Goal: Contribute content: Add original content to the website for others to see

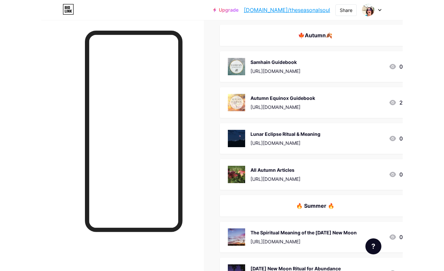
scroll to position [1728, 0]
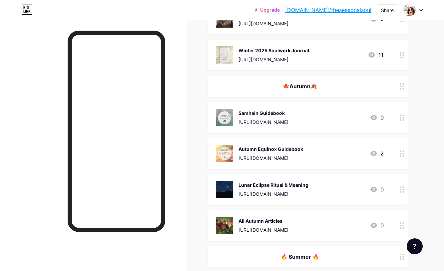
click at [361, 85] on div "🍁Autumn🍂" at bounding box center [300, 86] width 168 height 8
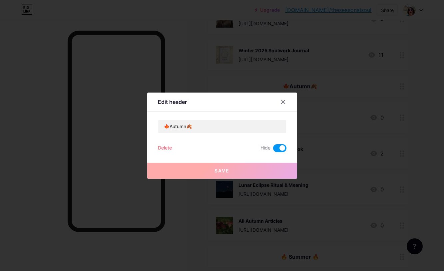
click at [278, 148] on span at bounding box center [279, 148] width 13 height 8
click at [273, 150] on input "checkbox" at bounding box center [273, 150] width 0 height 0
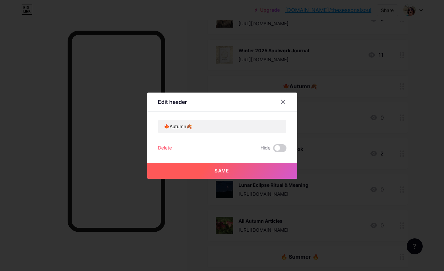
click at [248, 169] on button "Save" at bounding box center [222, 171] width 150 height 16
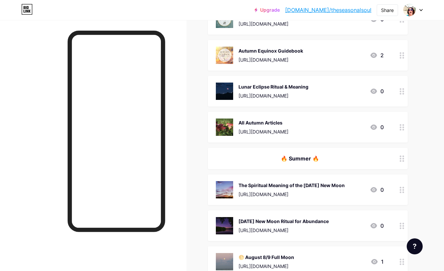
scroll to position [1902, 0]
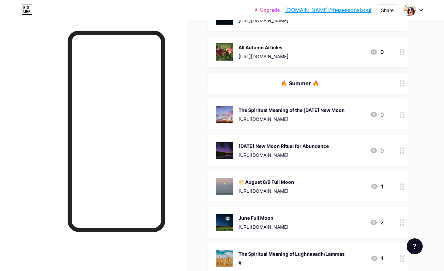
click at [327, 82] on div "🔥 Summer 🔥" at bounding box center [300, 83] width 168 height 8
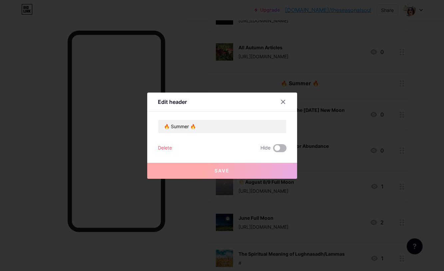
click at [281, 149] on span at bounding box center [279, 148] width 13 height 8
click at [273, 150] on input "checkbox" at bounding box center [273, 150] width 0 height 0
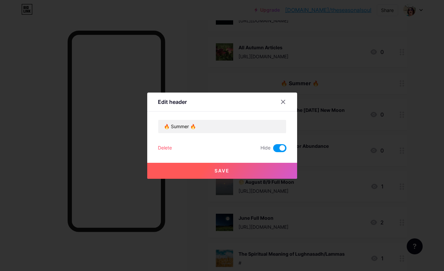
click at [241, 171] on button "Save" at bounding box center [222, 171] width 150 height 16
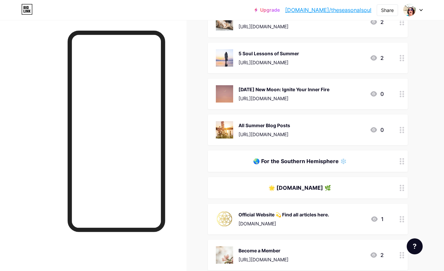
scroll to position [2541, 0]
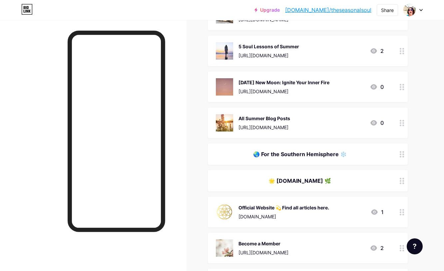
click at [290, 116] on div "All Summer Blog Posts" at bounding box center [265, 118] width 52 height 7
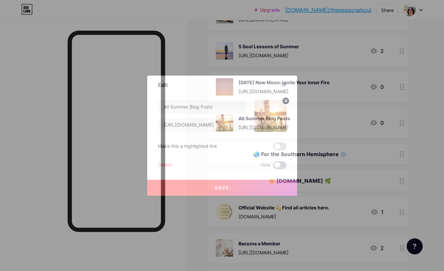
click at [282, 163] on span at bounding box center [279, 165] width 13 height 8
click at [273, 167] on input "checkbox" at bounding box center [273, 167] width 0 height 0
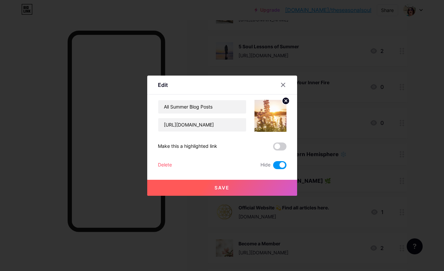
click at [244, 182] on button "Save" at bounding box center [222, 188] width 150 height 16
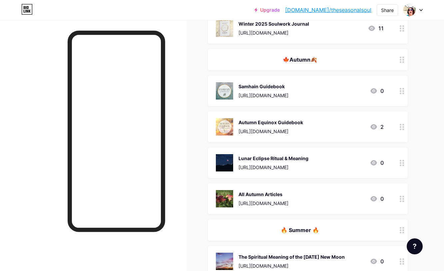
scroll to position [1754, 0]
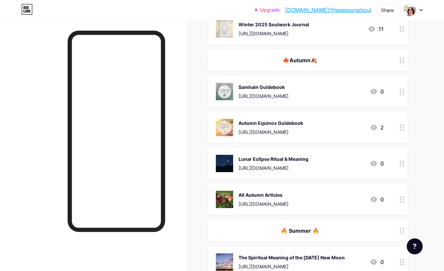
click at [330, 190] on div "All Autumn Articles [URL][DOMAIN_NAME] 0" at bounding box center [308, 199] width 200 height 31
click at [279, 166] on span at bounding box center [279, 165] width 13 height 8
click at [273, 167] on input "checkbox" at bounding box center [273, 167] width 0 height 0
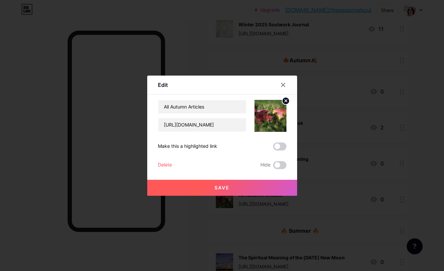
click at [246, 189] on button "Save" at bounding box center [222, 188] width 150 height 16
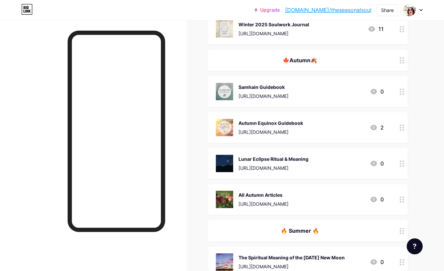
click at [303, 123] on div "Autumn Equinox Guidebook" at bounding box center [271, 123] width 65 height 7
click at [277, 165] on span at bounding box center [279, 165] width 13 height 8
click at [273, 167] on input "checkbox" at bounding box center [273, 167] width 0 height 0
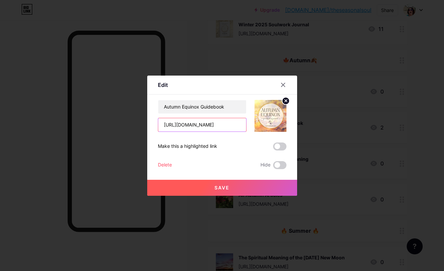
click at [205, 127] on input "[URL][DOMAIN_NAME]" at bounding box center [202, 124] width 88 height 13
click at [192, 125] on input "[URL][DOMAIN_NAME]" at bounding box center [202, 124] width 88 height 13
drag, startPoint x: 181, startPoint y: 124, endPoint x: 276, endPoint y: 126, distance: 95.6
click at [276, 126] on div "Autumn Equinox Guidebook [URL][DOMAIN_NAME]" at bounding box center [222, 116] width 129 height 32
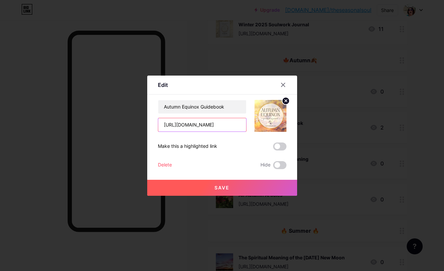
scroll to position [0, 23]
type input "[URL][DOMAIN_NAME]"
click at [227, 188] on span "Save" at bounding box center [222, 188] width 15 height 6
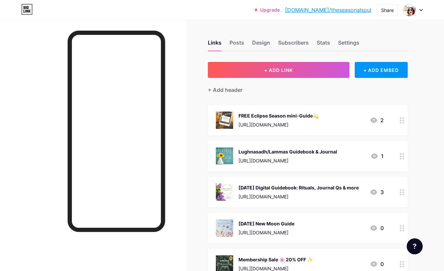
click at [293, 115] on div "FREE Eclipse Season mini-Guide💫" at bounding box center [279, 115] width 80 height 7
click at [277, 148] on span at bounding box center [279, 147] width 13 height 8
click at [273, 148] on input "checkbox" at bounding box center [273, 148] width 0 height 0
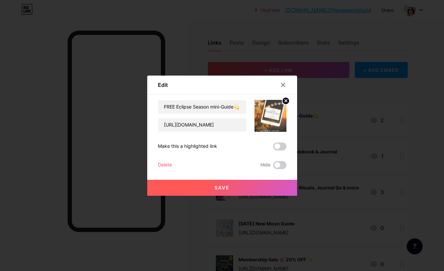
click at [248, 188] on button "Save" at bounding box center [222, 188] width 150 height 16
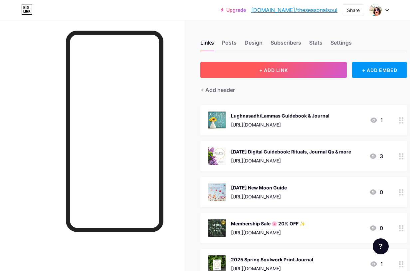
click at [274, 73] on button "+ ADD LINK" at bounding box center [274, 70] width 147 height 16
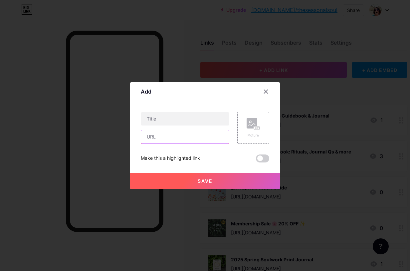
click at [182, 138] on input "text" at bounding box center [185, 136] width 88 height 13
paste input "[URL][DOMAIN_NAME][PERSON_NAME]"
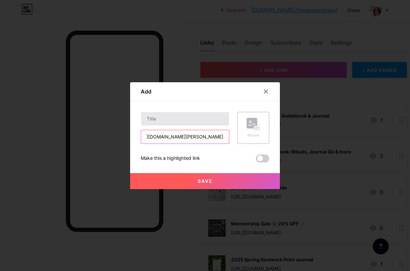
type input "[URL][DOMAIN_NAME][PERSON_NAME]"
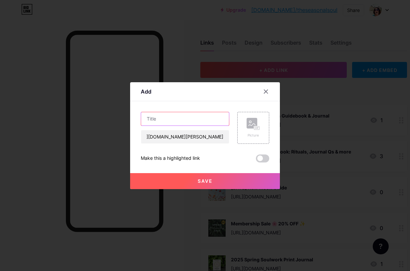
click at [173, 120] on input "text" at bounding box center [185, 118] width 88 height 13
type input "The Spiritual Meaning of the Autumn Equinox"
click at [252, 125] on icon at bounding box center [252, 125] width 7 height 2
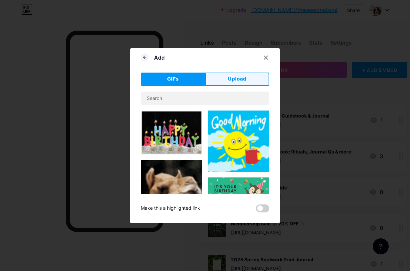
click at [233, 81] on span "Upload" at bounding box center [237, 79] width 18 height 7
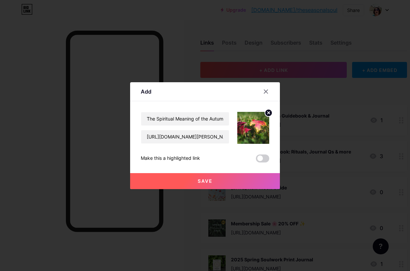
click at [206, 181] on span "Save" at bounding box center [205, 181] width 15 height 6
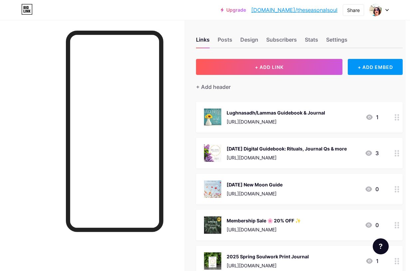
scroll to position [0, 4]
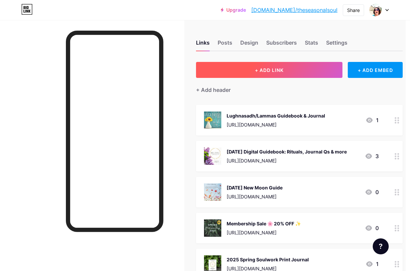
click at [273, 71] on span "+ ADD LINK" at bounding box center [269, 70] width 29 height 6
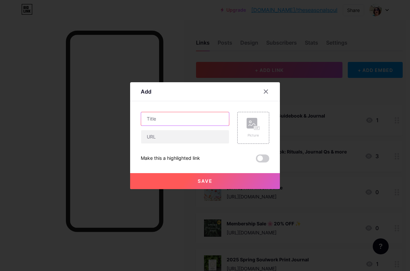
click at [180, 122] on input "text" at bounding box center [185, 118] width 88 height 13
type input "10 Ways to Celebrate the Autumn Equinox"
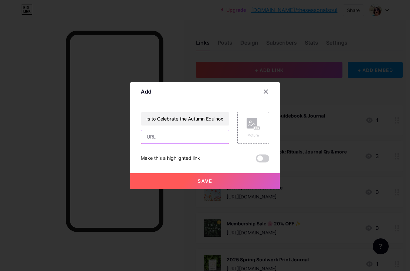
scroll to position [0, 0]
click at [176, 136] on input "text" at bounding box center [185, 136] width 88 height 13
paste input "[URL][DOMAIN_NAME]"
type input "[URL][DOMAIN_NAME]"
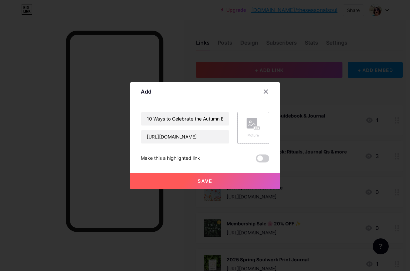
click at [255, 123] on rect at bounding box center [252, 123] width 11 height 11
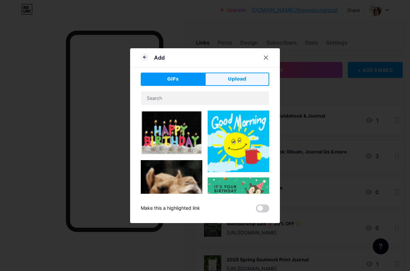
click at [241, 80] on span "Upload" at bounding box center [237, 79] width 18 height 7
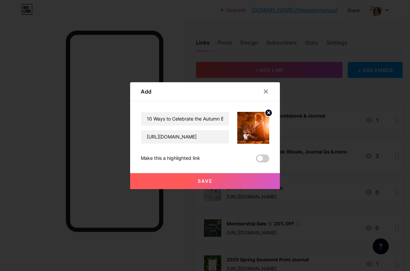
click at [213, 181] on button "Save" at bounding box center [205, 181] width 150 height 16
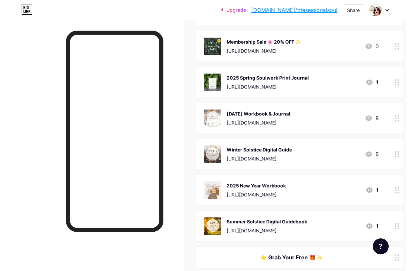
scroll to position [0, 4]
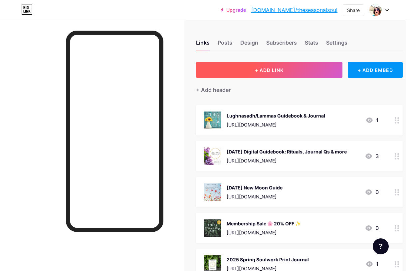
click at [290, 73] on button "+ ADD LINK" at bounding box center [269, 70] width 147 height 16
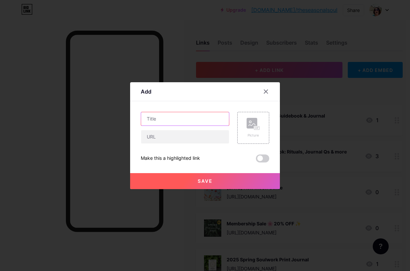
click at [188, 120] on input "text" at bounding box center [185, 118] width 88 height 13
type input "Autumn Equinox Ritual"
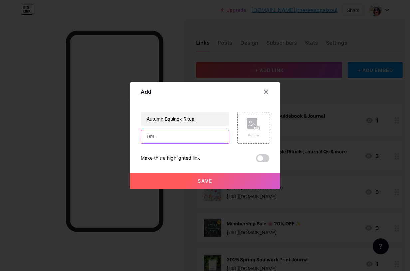
click at [184, 135] on input "text" at bounding box center [185, 136] width 88 height 13
paste input "[URL][DOMAIN_NAME]"
type input "[URL][DOMAIN_NAME]"
click at [264, 127] on div "Picture" at bounding box center [254, 128] width 32 height 32
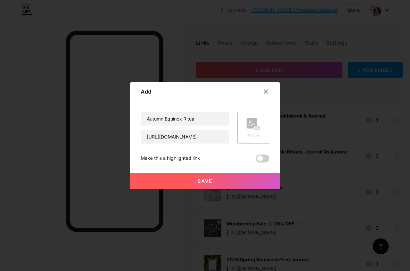
scroll to position [0, 0]
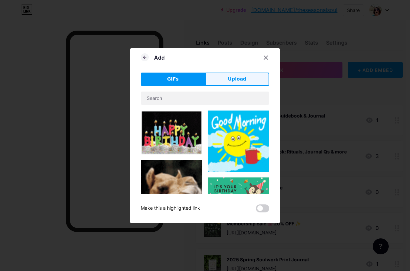
click at [242, 82] on span "Upload" at bounding box center [237, 79] width 18 height 7
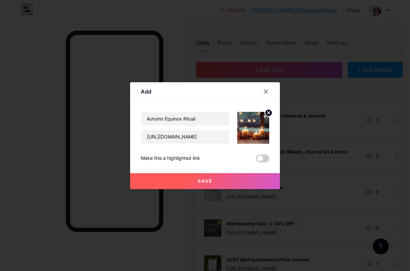
click at [215, 178] on button "Save" at bounding box center [205, 181] width 150 height 16
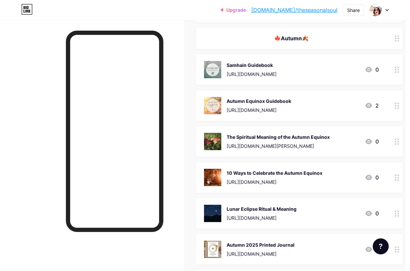
scroll to position [1781, 4]
